Goal: Task Accomplishment & Management: Manage account settings

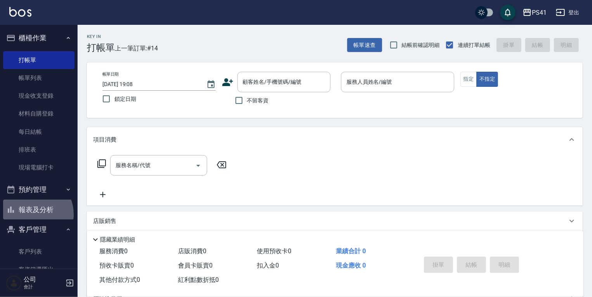
click at [32, 215] on button "報表及分析" at bounding box center [38, 210] width 71 height 20
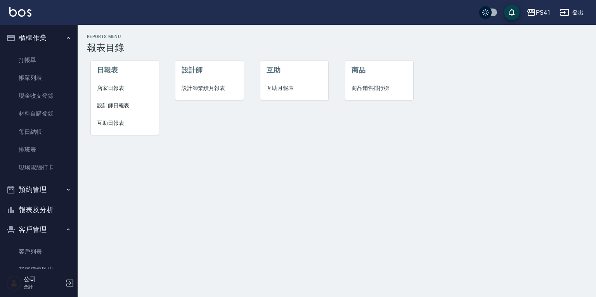
click at [115, 86] on span "店家日報表" at bounding box center [125, 88] width 56 height 8
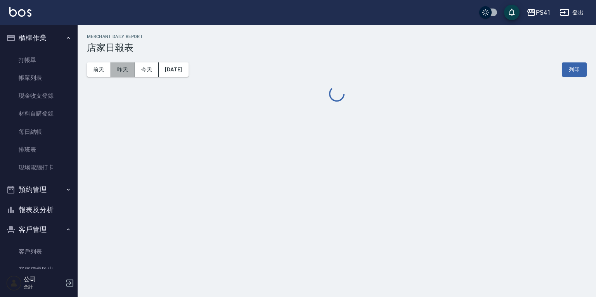
click at [129, 68] on button "昨天" at bounding box center [123, 70] width 24 height 14
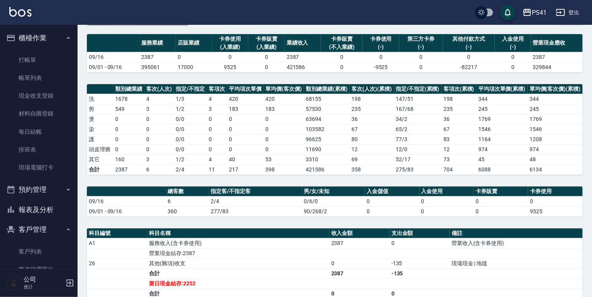
scroll to position [62, 0]
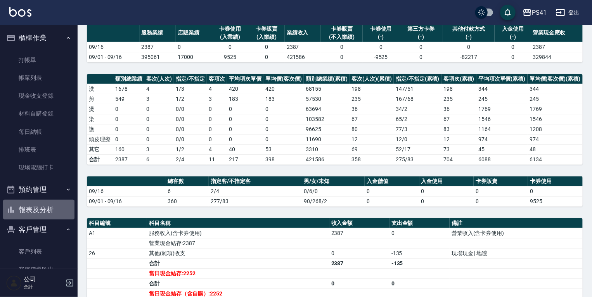
click at [62, 203] on button "報表及分析" at bounding box center [38, 210] width 71 height 20
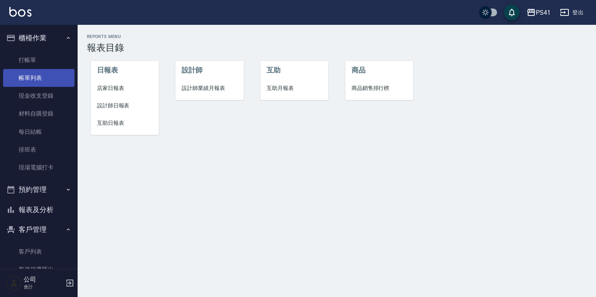
click at [20, 71] on link "帳單列表" at bounding box center [38, 78] width 71 height 18
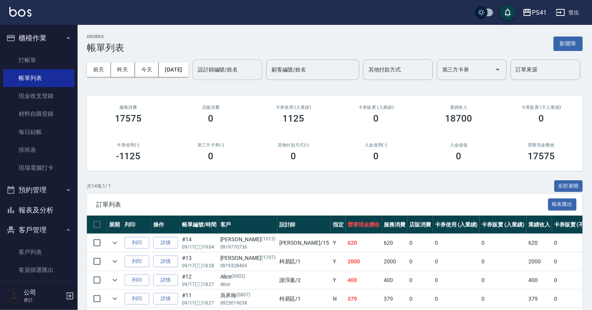
click at [193, 80] on div "設計師編號/姓名" at bounding box center [228, 69] width 70 height 21
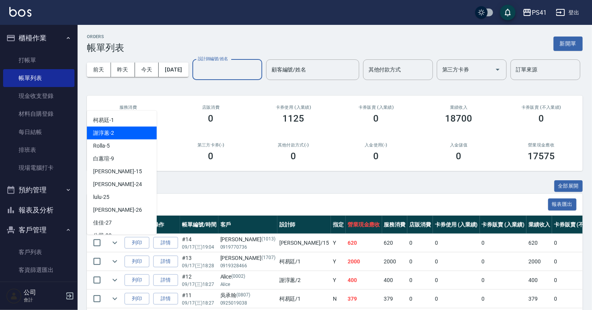
click at [118, 134] on div "謝淳蕙 -2" at bounding box center [122, 133] width 70 height 13
type input "[PERSON_NAME]-2"
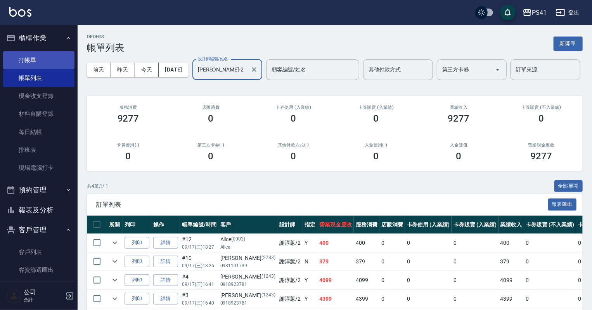
click at [31, 57] on link "打帳單" at bounding box center [38, 60] width 71 height 18
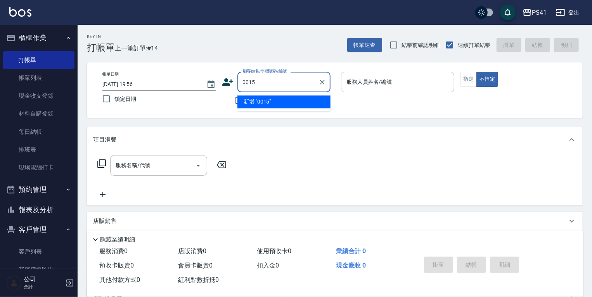
type input "0015"
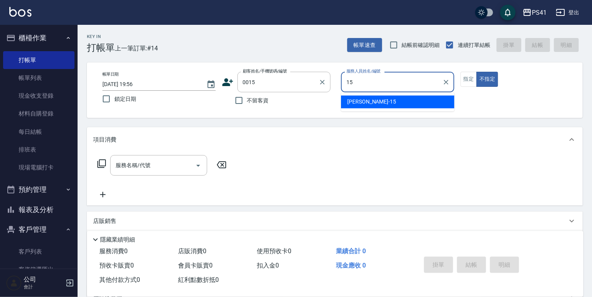
type input "李靜芳-15"
type button "false"
type input "米雪/15_米雪/0015"
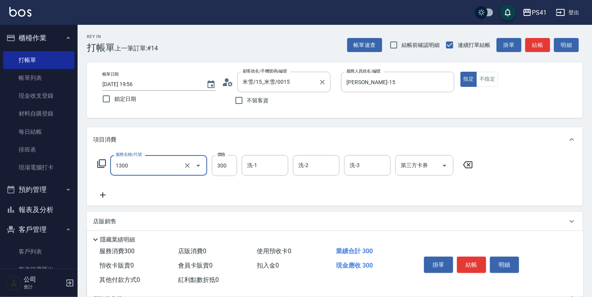
type input "洗髮300(1300)"
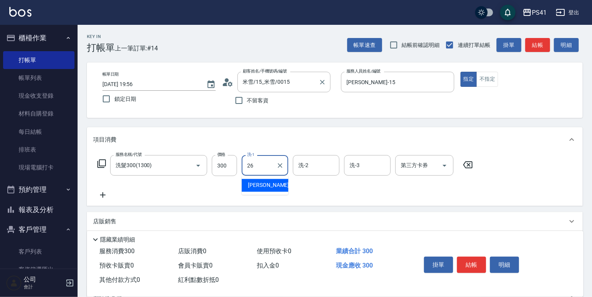
type input "[PERSON_NAME]-26"
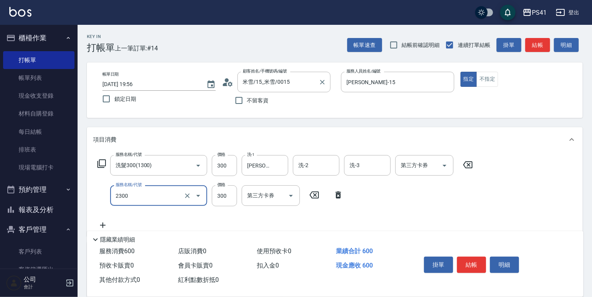
type input "剪髮(2300)"
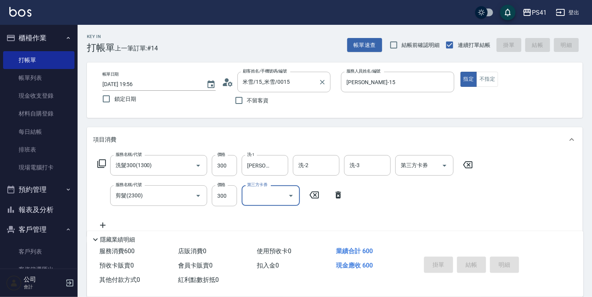
type input "2025/09/17 19:57"
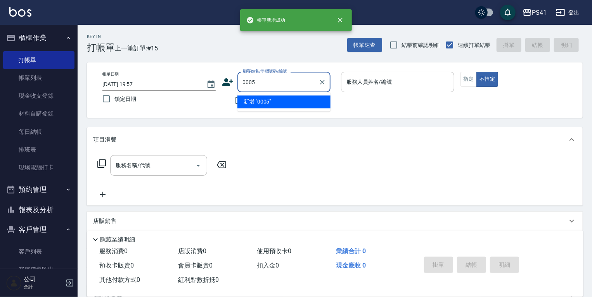
type input "0005"
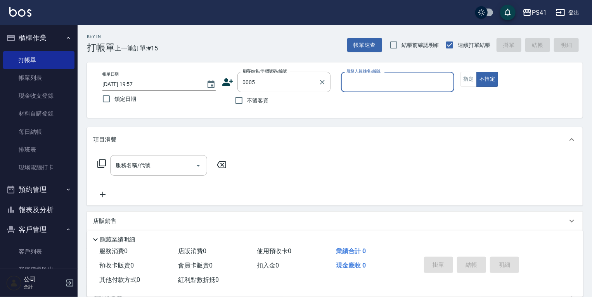
type input "1"
type input "蘿拉/0908663331/0005"
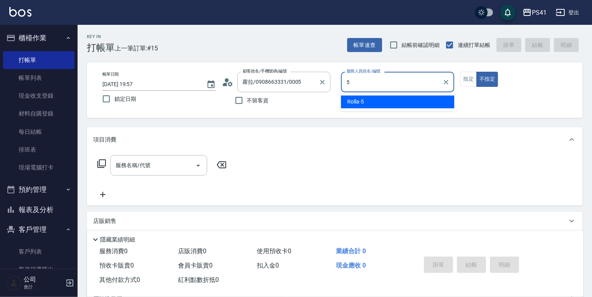
type input "Rolla-5"
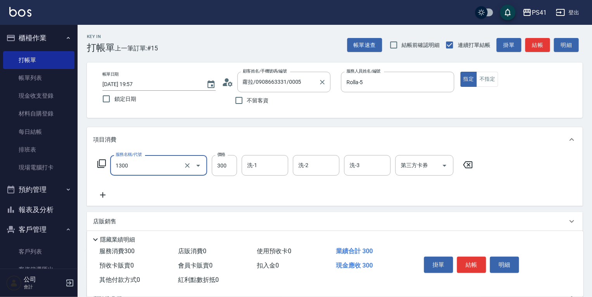
type input "洗髮300(1300)"
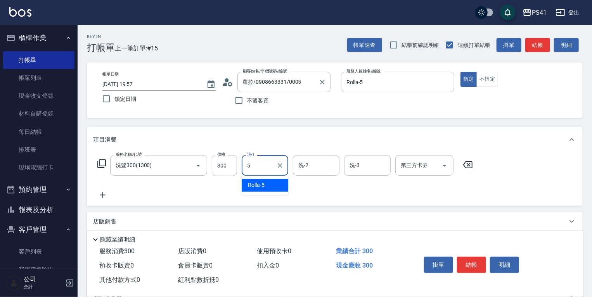
type input "Rolla-5"
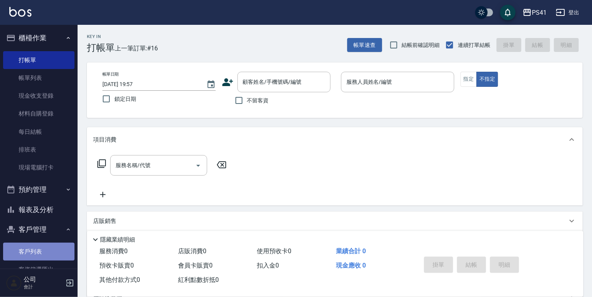
click at [40, 252] on link "客戶列表" at bounding box center [38, 252] width 71 height 18
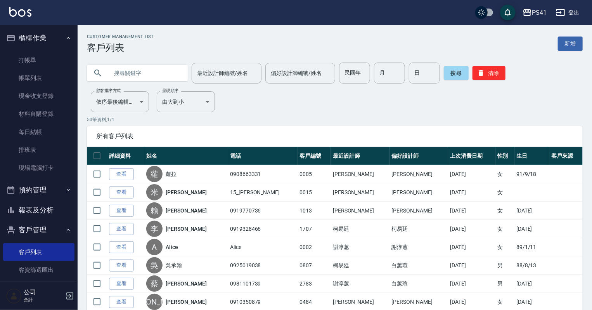
click at [30, 81] on link "帳單列表" at bounding box center [38, 78] width 71 height 18
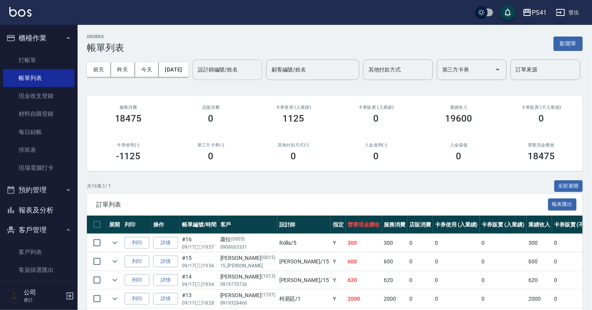
click at [196, 76] on input "設計師編號/姓名" at bounding box center [227, 70] width 63 height 14
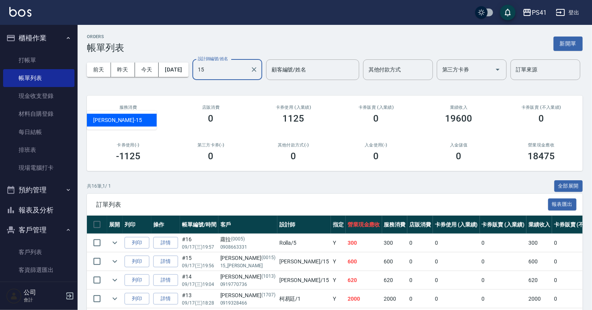
type input "李靜芳-15"
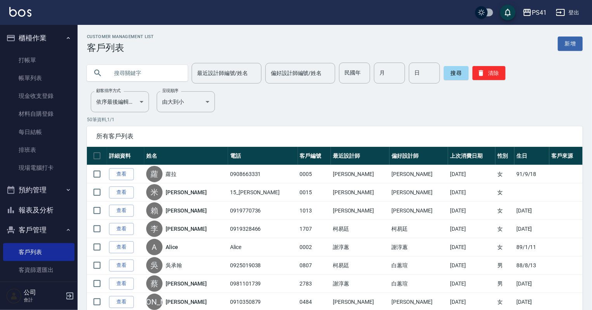
click at [56, 215] on button "報表及分析" at bounding box center [38, 210] width 71 height 20
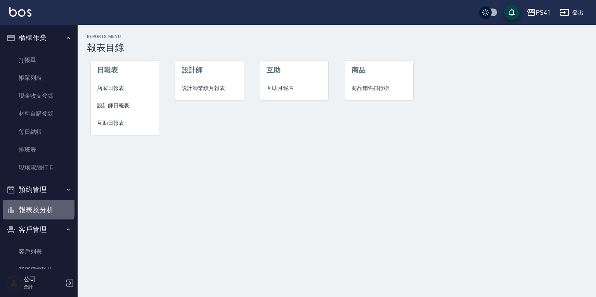
click at [38, 208] on button "報表及分析" at bounding box center [38, 210] width 71 height 20
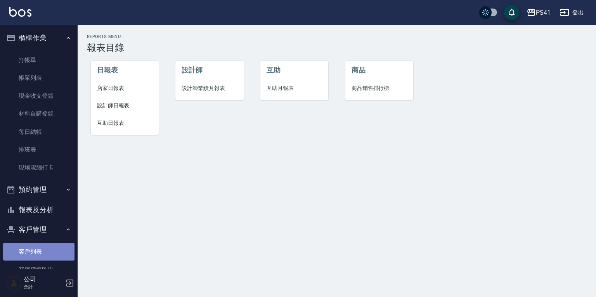
click at [52, 245] on link "客戶列表" at bounding box center [38, 252] width 71 height 18
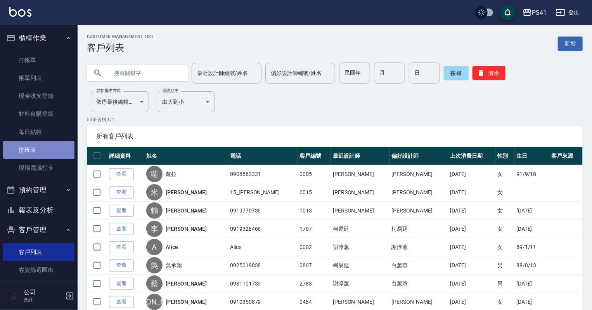
click at [51, 143] on link "排班表" at bounding box center [38, 150] width 71 height 18
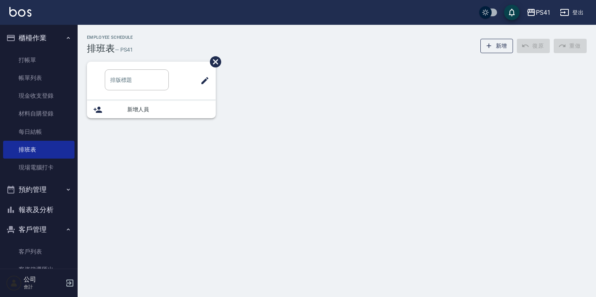
type input "洗髮"
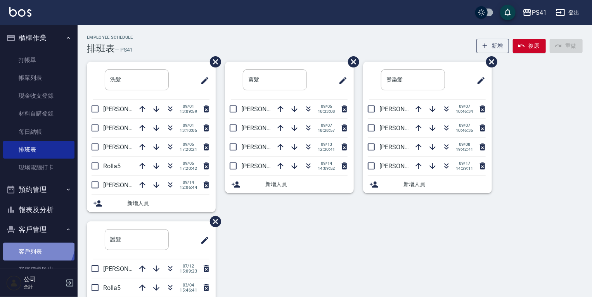
click at [33, 243] on link "客戶列表" at bounding box center [38, 252] width 71 height 18
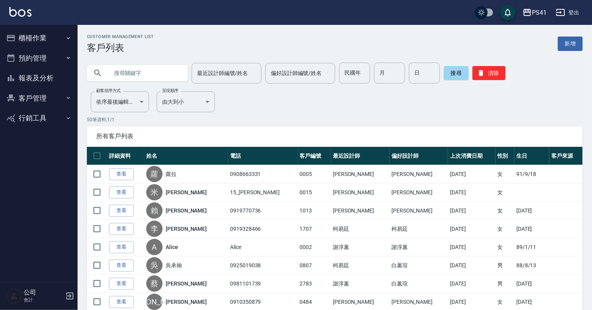
drag, startPoint x: 41, startPoint y: 79, endPoint x: 41, endPoint y: 74, distance: 4.7
click at [41, 79] on button "報表及分析" at bounding box center [38, 78] width 71 height 20
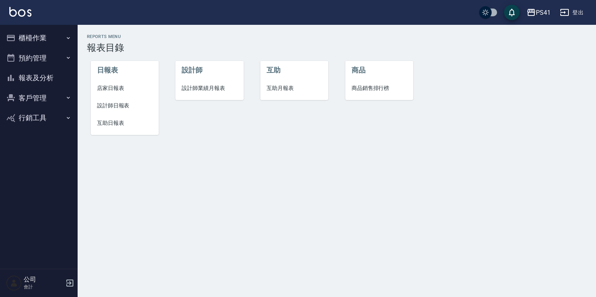
click at [108, 88] on span "店家日報表" at bounding box center [125, 88] width 56 height 8
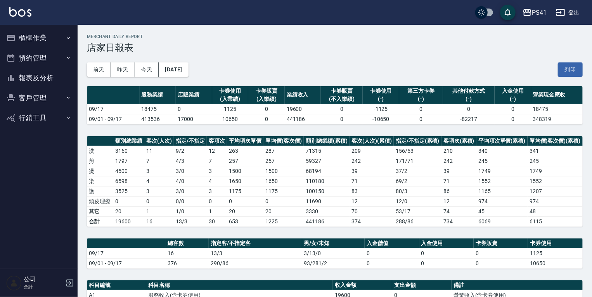
click at [37, 35] on button "櫃檯作業" at bounding box center [38, 38] width 71 height 20
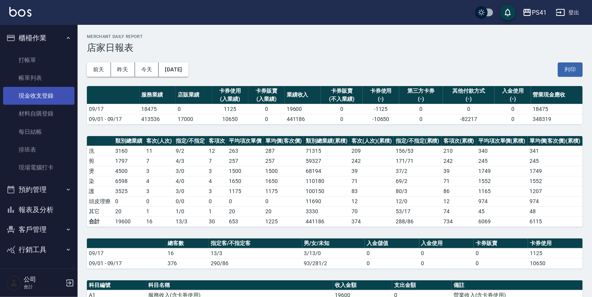
drag, startPoint x: 45, startPoint y: 78, endPoint x: 45, endPoint y: 91, distance: 12.4
click at [45, 78] on link "帳單列表" at bounding box center [38, 78] width 71 height 18
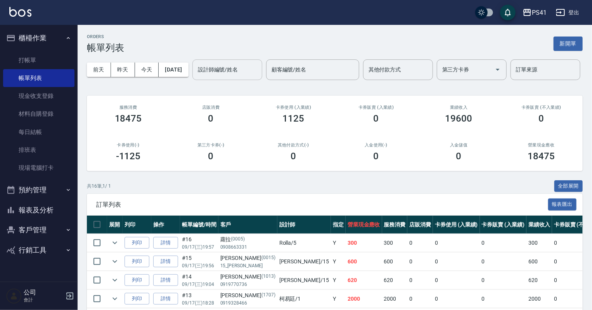
click at [196, 76] on input "設計師編號/姓名" at bounding box center [227, 70] width 63 height 14
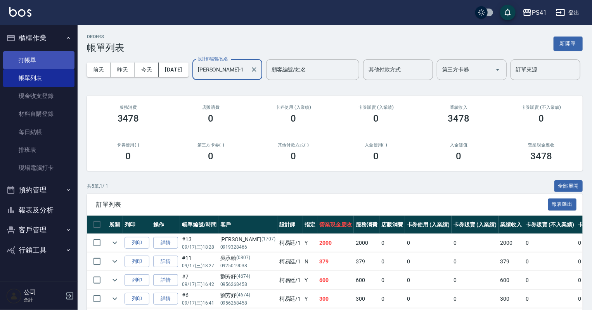
type input "[PERSON_NAME]-1"
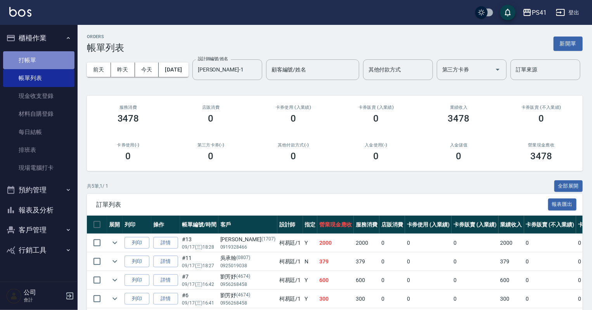
click at [29, 59] on link "打帳單" at bounding box center [38, 60] width 71 height 18
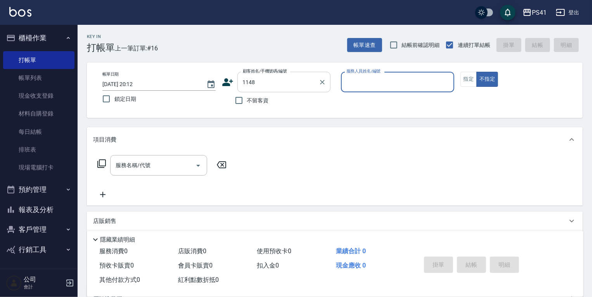
type input "[PERSON_NAME]/0907228936/1148"
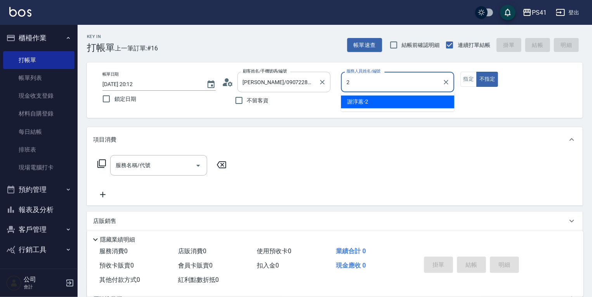
type input "[PERSON_NAME]-2"
type button "false"
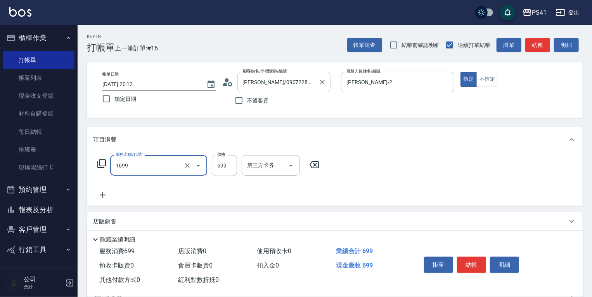
type input "純粹植淨控油SPA洗髮699(1699)"
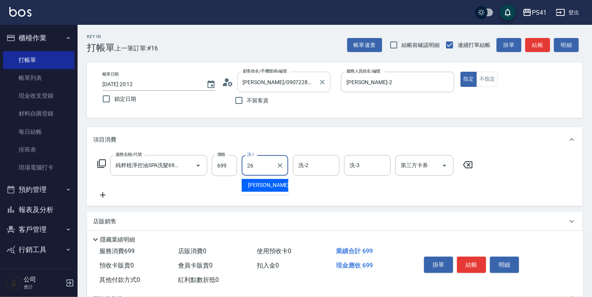
type input "[PERSON_NAME]-26"
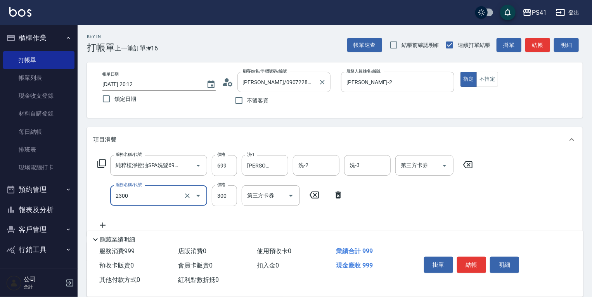
type input "剪髮(2300)"
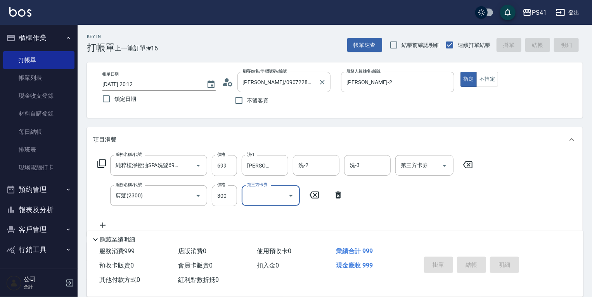
type input "[DATE] 20:13"
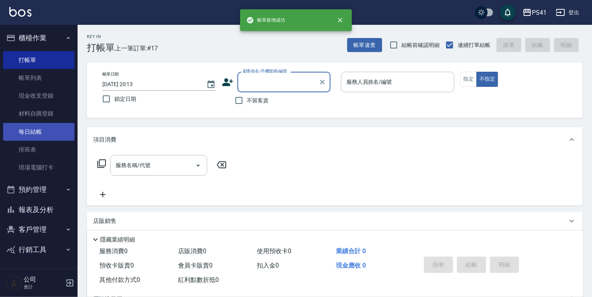
click at [33, 130] on link "每日結帳" at bounding box center [38, 132] width 71 height 18
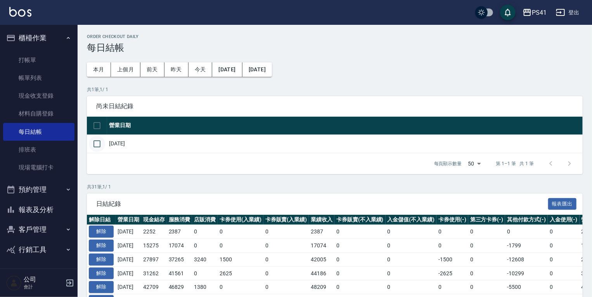
click at [98, 144] on input "checkbox" at bounding box center [97, 144] width 16 height 16
checkbox input "true"
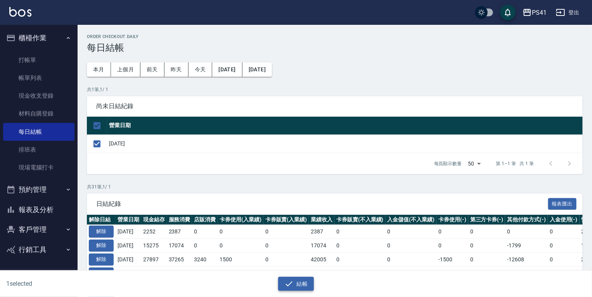
click at [295, 281] on button "結帳" at bounding box center [296, 284] width 36 height 14
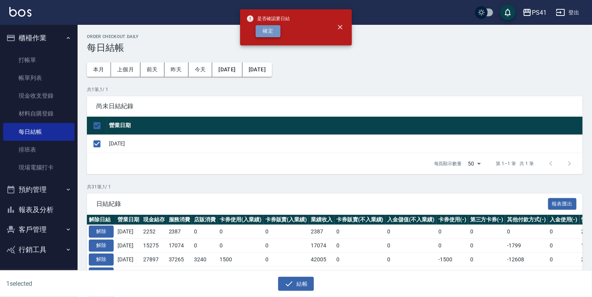
click at [272, 32] on button "確定" at bounding box center [268, 31] width 25 height 12
checkbox input "false"
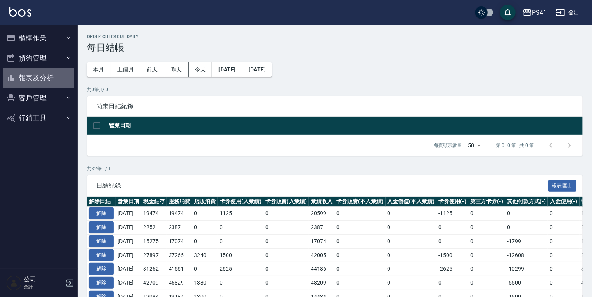
click at [40, 80] on button "報表及分析" at bounding box center [38, 78] width 71 height 20
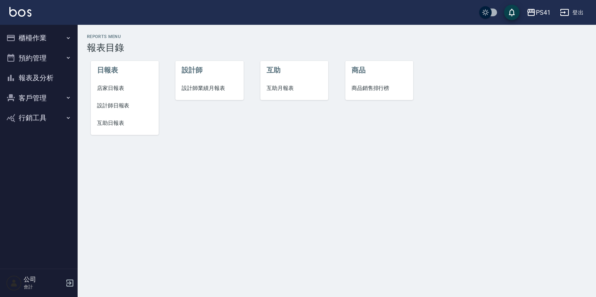
click at [120, 90] on span "店家日報表" at bounding box center [125, 88] width 56 height 8
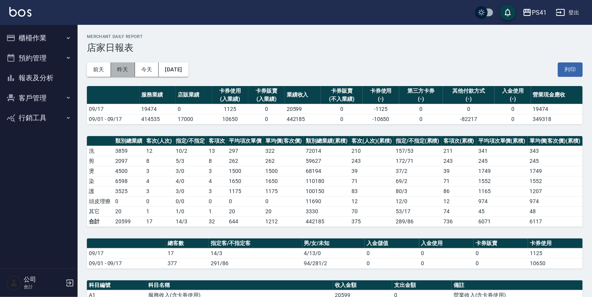
click at [125, 70] on button "昨天" at bounding box center [123, 70] width 24 height 14
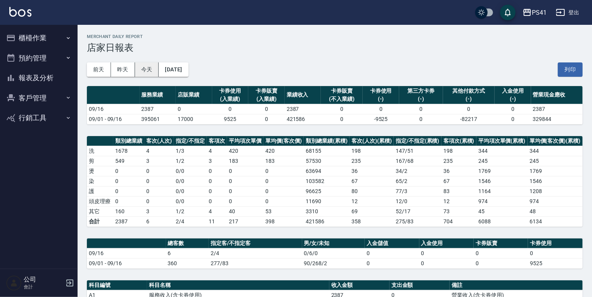
click at [142, 71] on button "今天" at bounding box center [147, 70] width 24 height 14
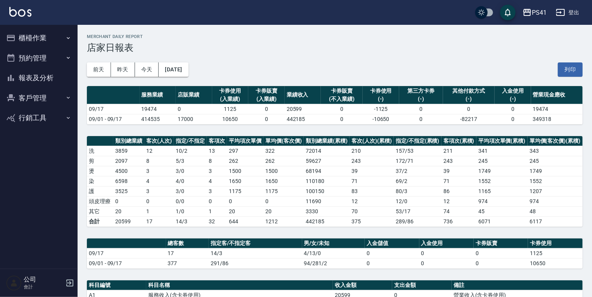
click at [42, 79] on button "報表及分析" at bounding box center [38, 78] width 71 height 20
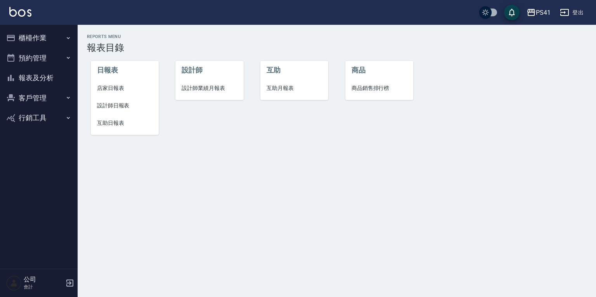
click at [110, 105] on span "設計師日報表" at bounding box center [125, 106] width 56 height 8
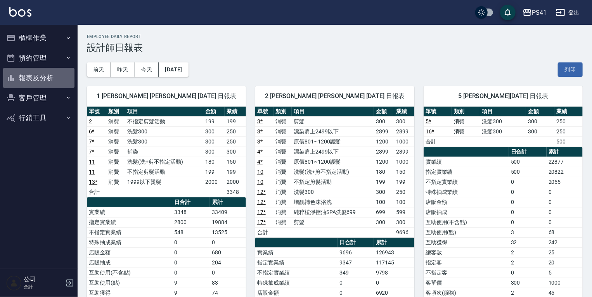
click at [44, 79] on button "報表及分析" at bounding box center [38, 78] width 71 height 20
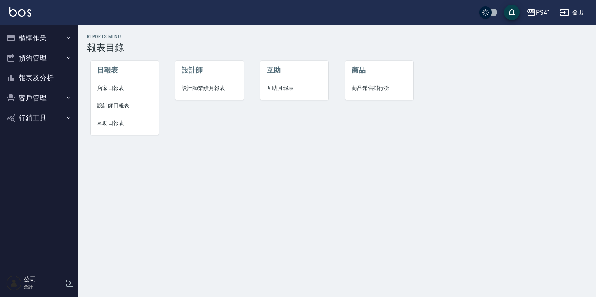
click at [118, 123] on span "互助日報表" at bounding box center [125, 123] width 56 height 8
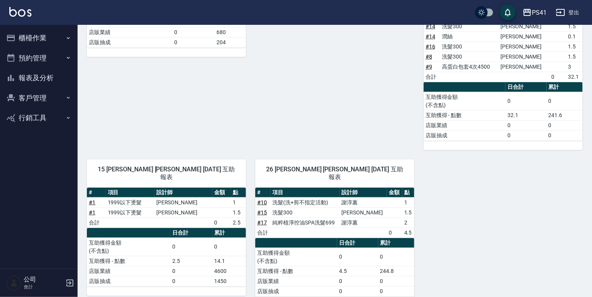
scroll to position [242, 0]
